Goal: Task Accomplishment & Management: Manage account settings

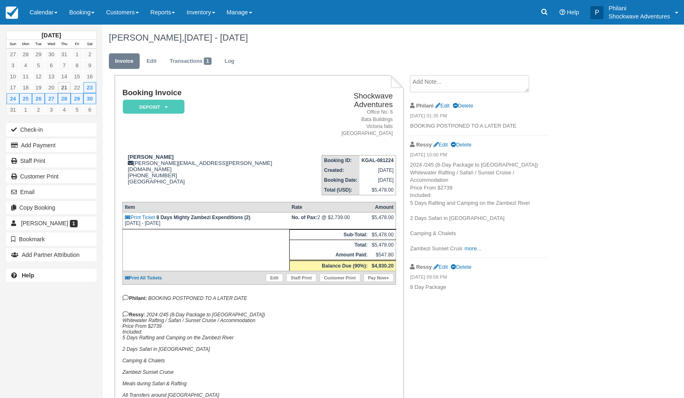
scroll to position [6, 0]
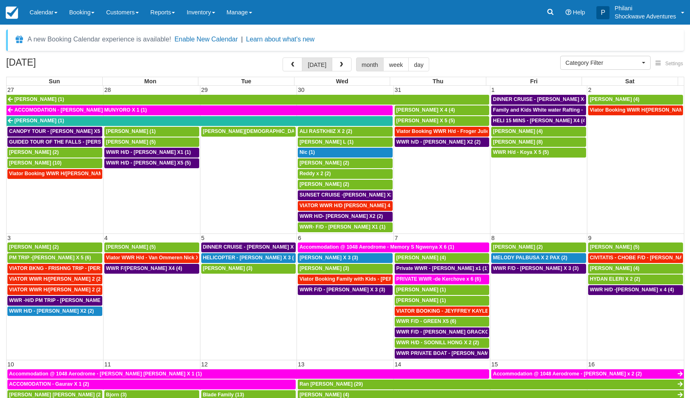
select select
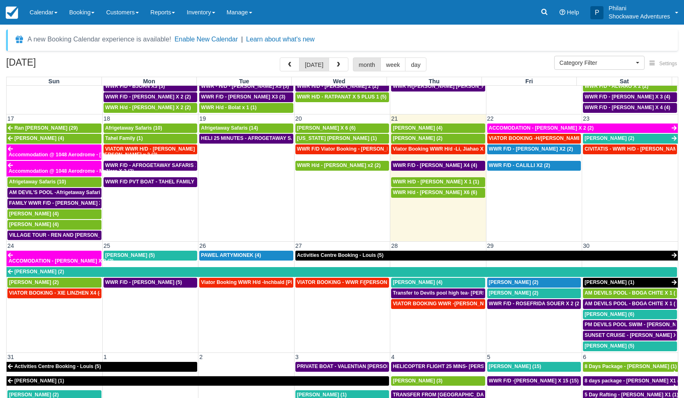
scroll to position [26, 0]
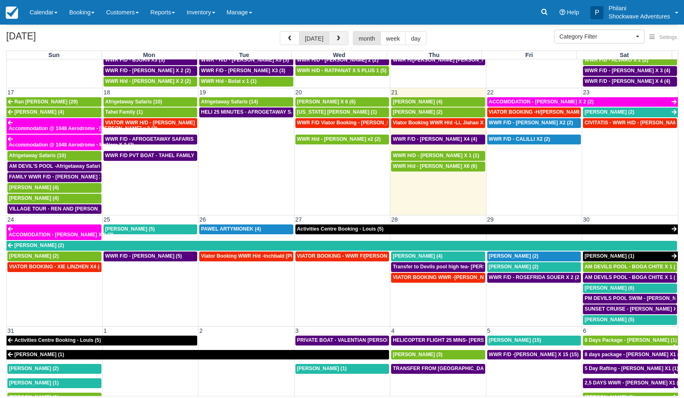
click at [339, 41] on span "button" at bounding box center [339, 39] width 6 height 6
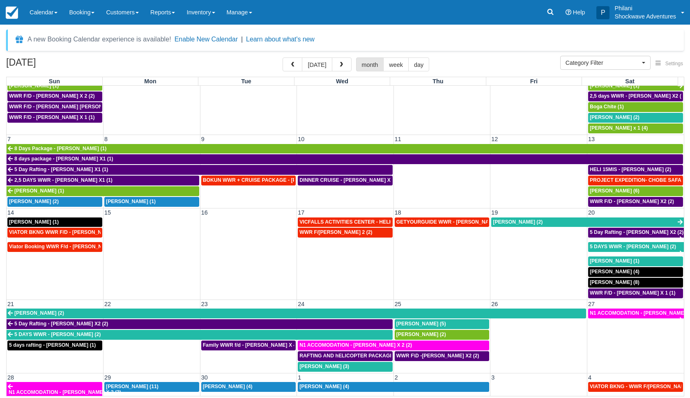
scroll to position [87, 0]
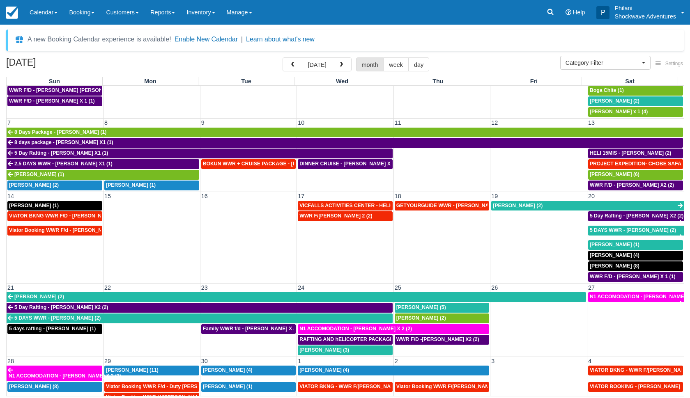
click at [615, 228] on span "5 DAYS WWR - Graeme Edgerton (2)" at bounding box center [633, 231] width 86 height 6
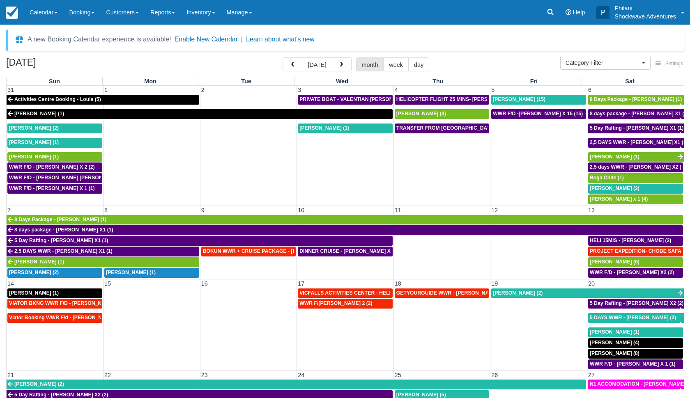
select select
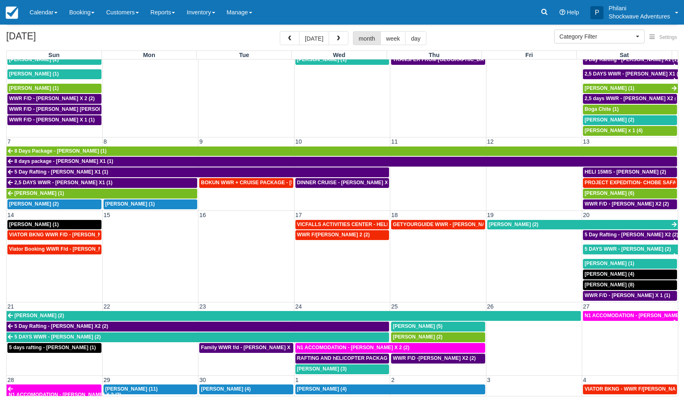
scroll to position [55, 0]
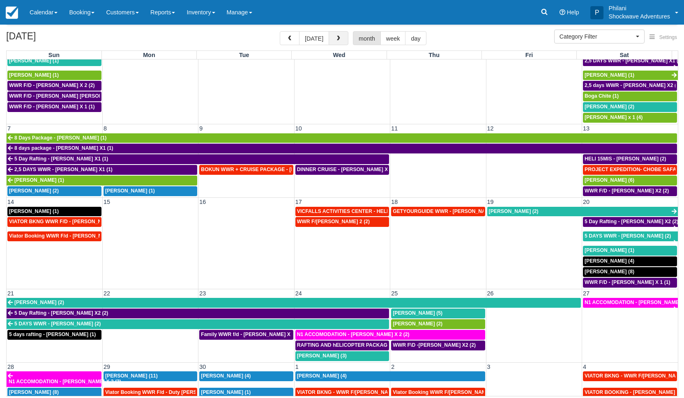
click at [336, 42] on button "button" at bounding box center [339, 38] width 20 height 14
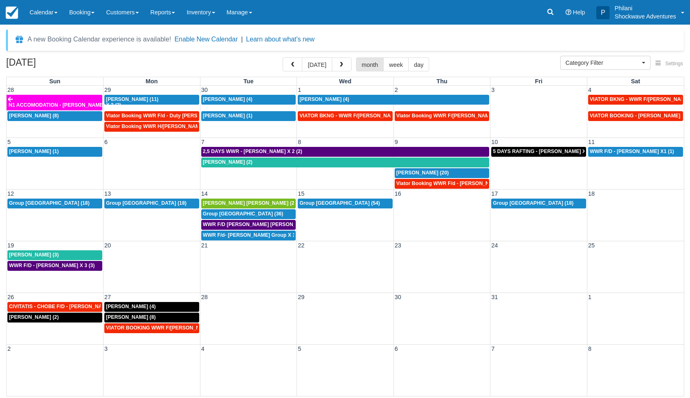
click at [232, 98] on span "[PERSON_NAME] (4)" at bounding box center [228, 100] width 50 height 6
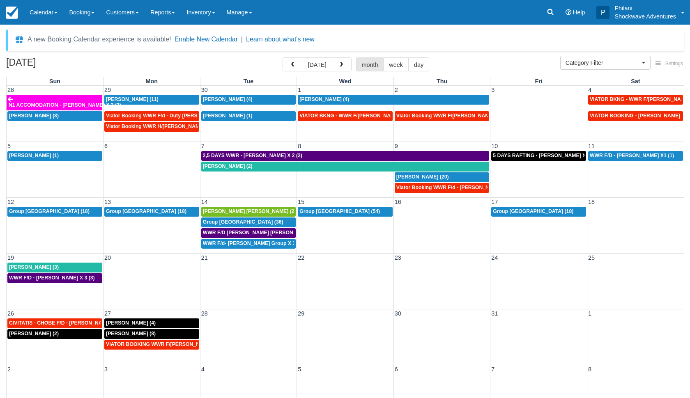
select select
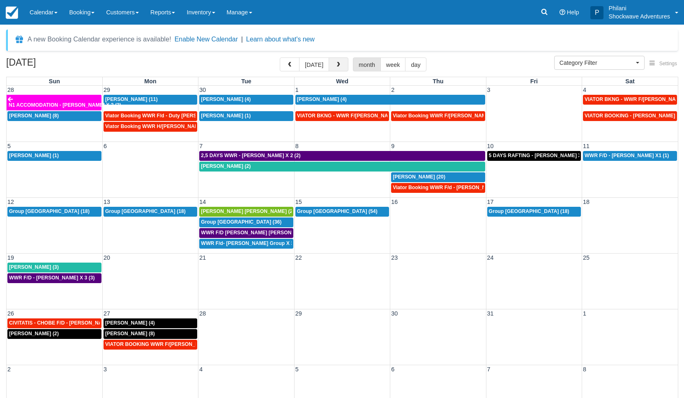
click at [338, 64] on span "button" at bounding box center [339, 65] width 6 height 6
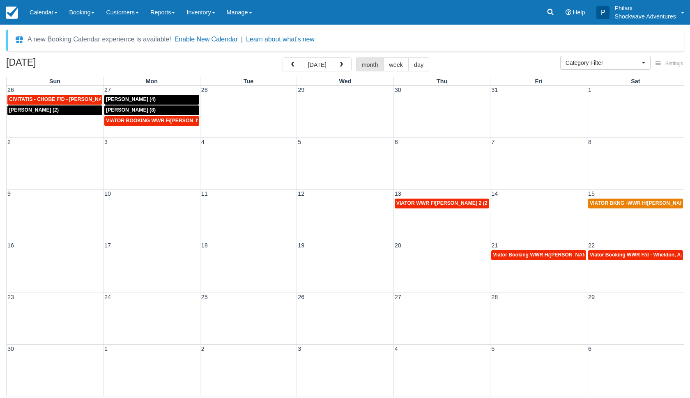
click at [133, 108] on div "[PERSON_NAME] (8)" at bounding box center [152, 110] width 92 height 7
